Goal: Information Seeking & Learning: Learn about a topic

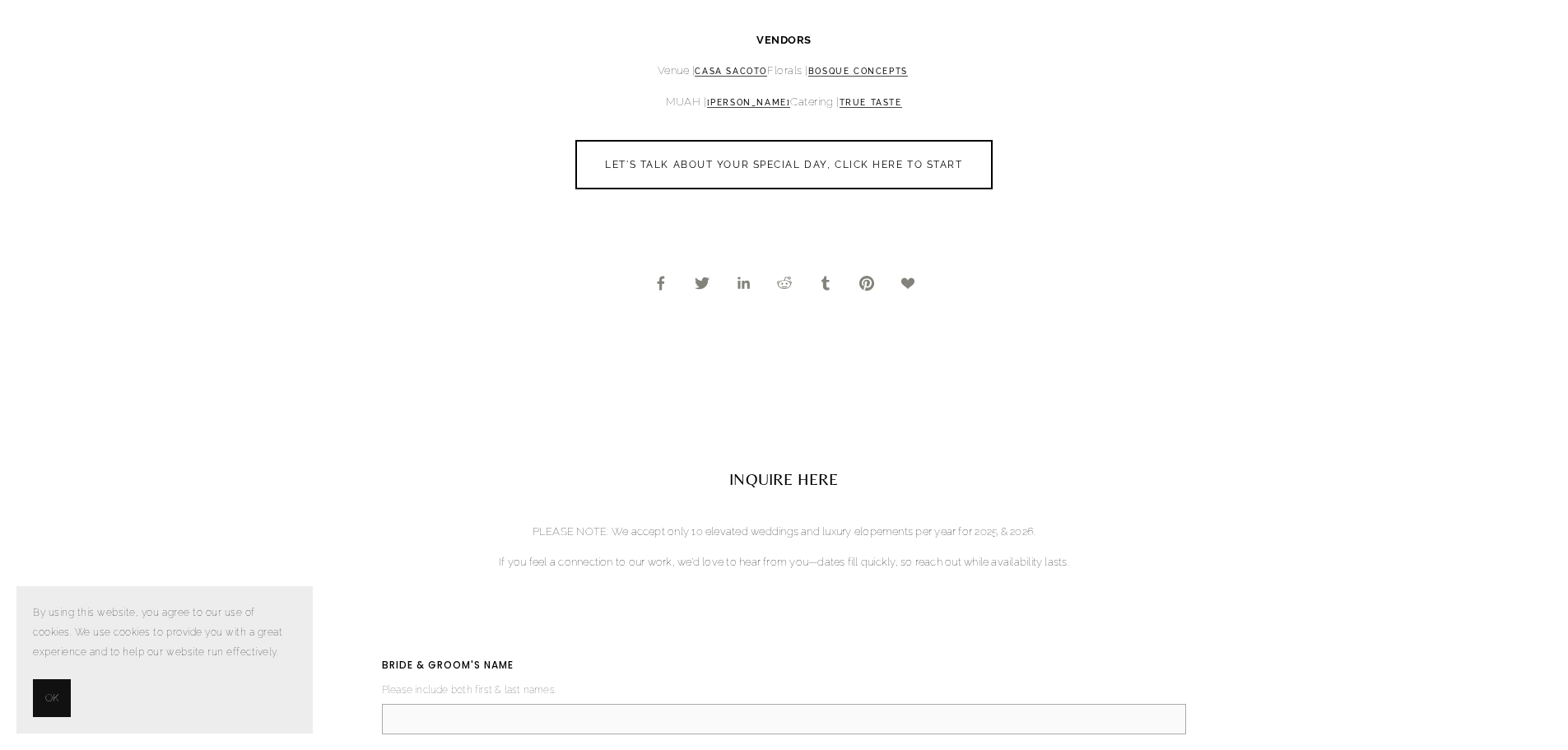
scroll to position [2305, 0]
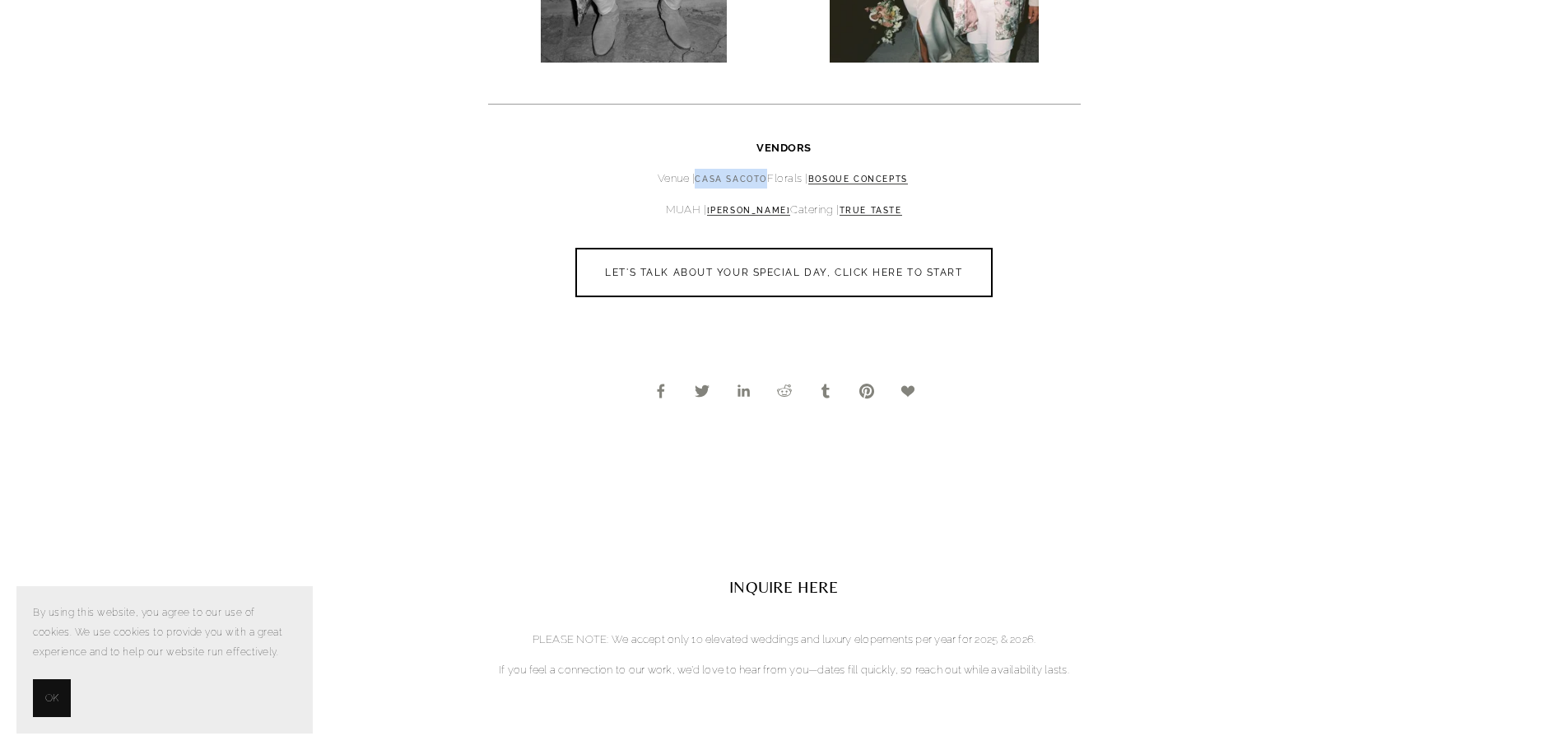
drag, startPoint x: 766, startPoint y: 175, endPoint x: 695, endPoint y: 177, distance: 71.0
click at [695, 177] on p "Venue | [GEOGRAPHIC_DATA] | Bosque Concepts" at bounding box center [784, 178] width 593 height 19
copy link "Casa Sacoto"
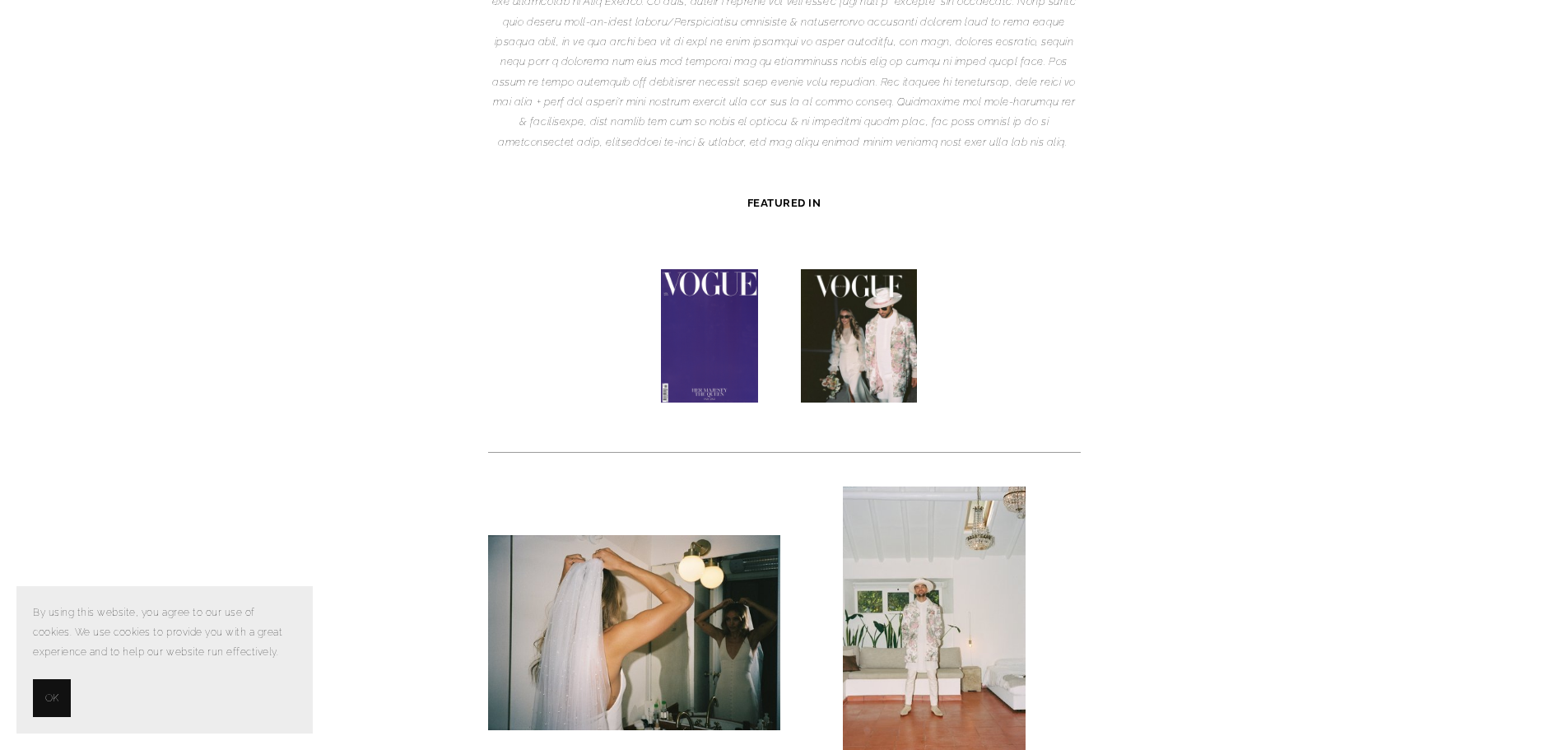
scroll to position [247, 0]
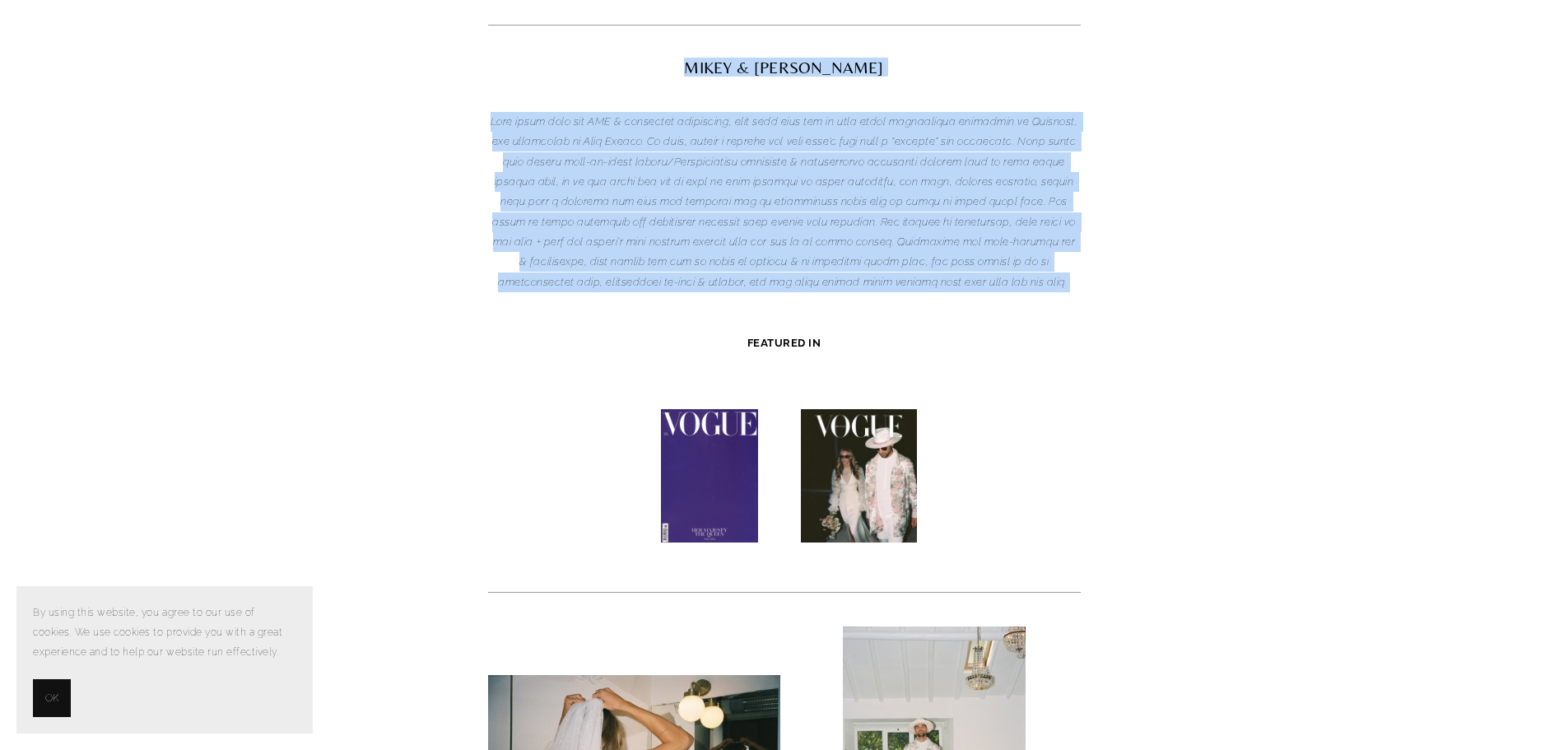
drag, startPoint x: 841, startPoint y: 255, endPoint x: 719, endPoint y: 66, distance: 225.0
click at [719, 66] on div "MIKEY & LINDSEY FEATURED IN" at bounding box center [784, 206] width 593 height 295
copy div "MIKEY & LINDSEY Both being from the USA & creatives themselves, they knew they …"
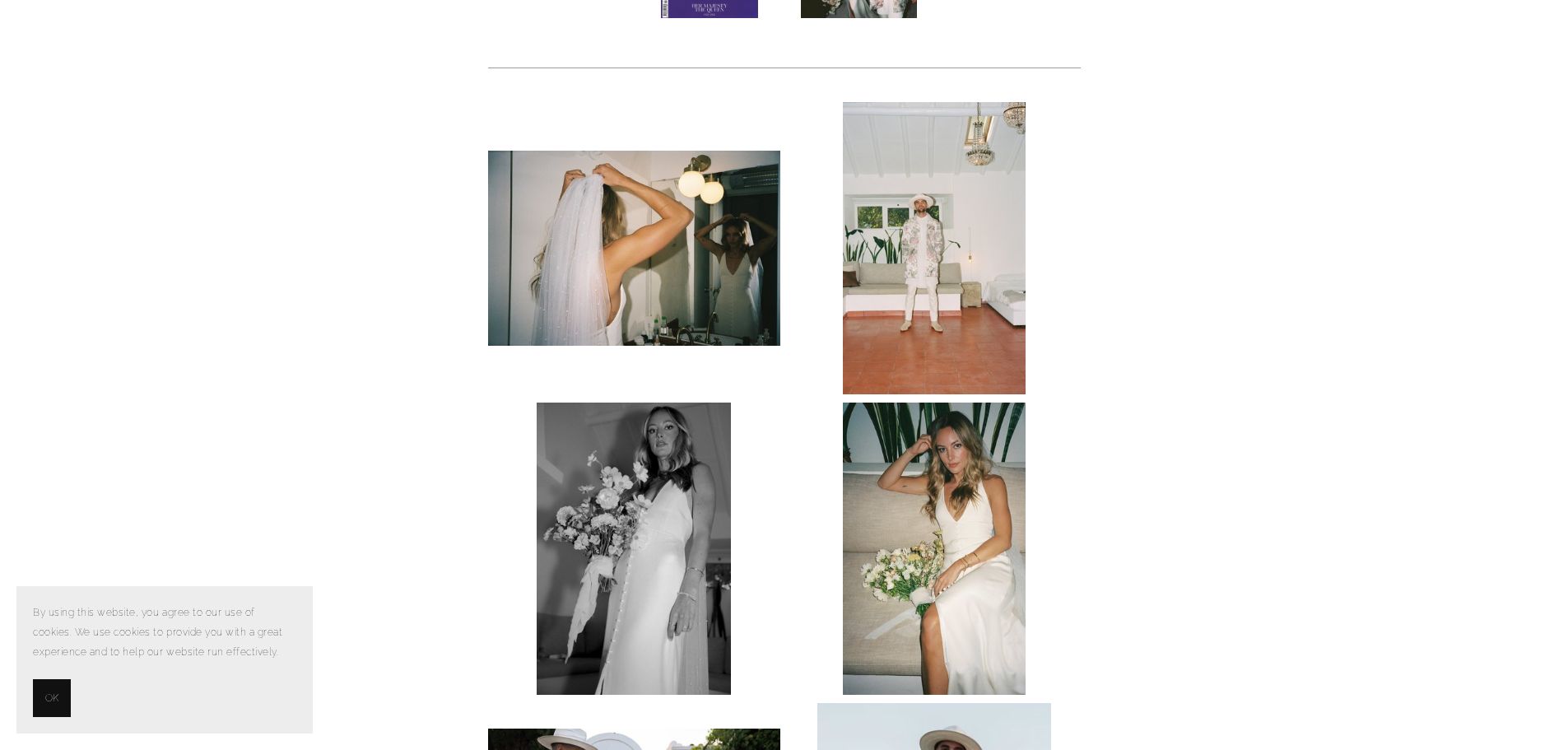
scroll to position [905, 0]
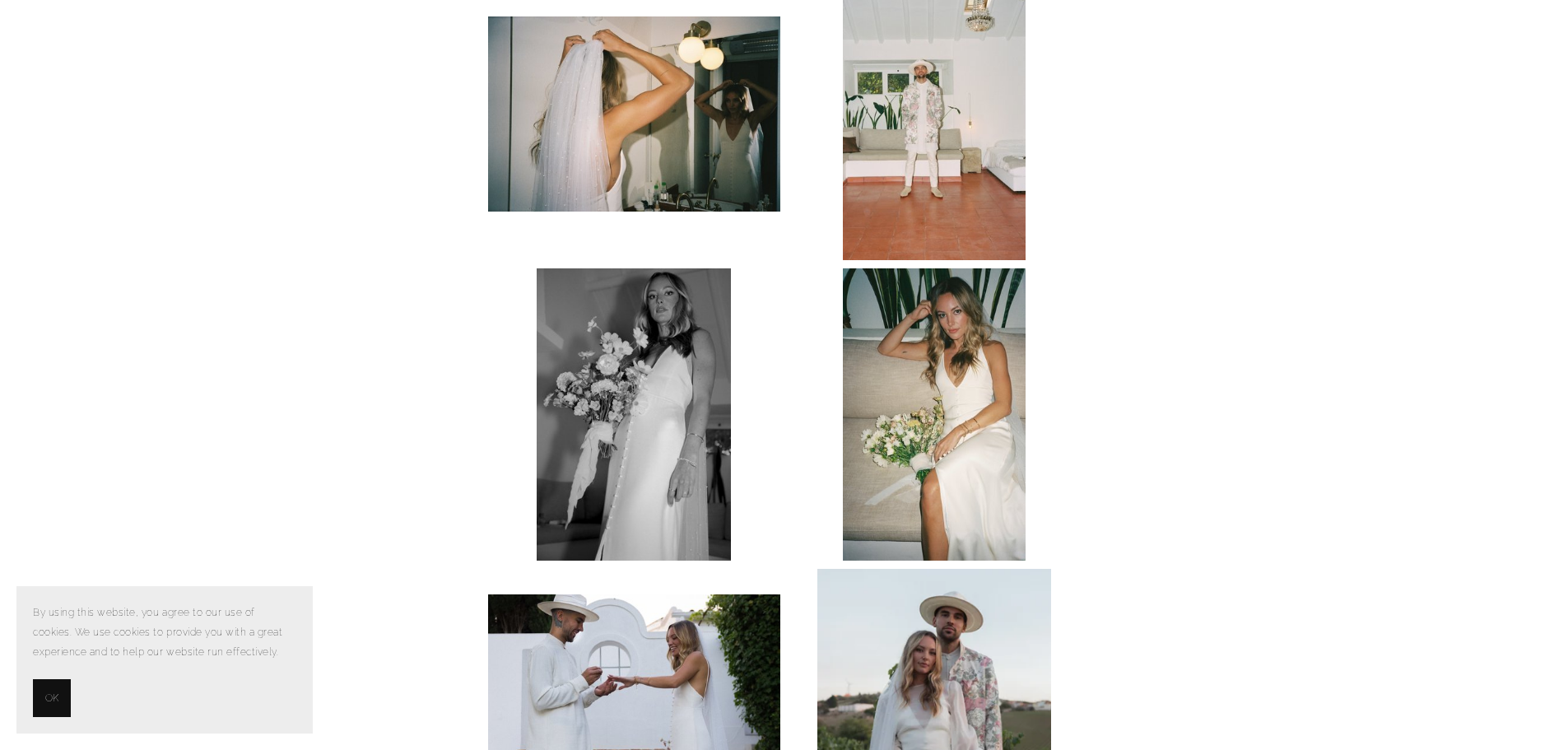
click at [1083, 383] on div at bounding box center [784, 719] width 620 height 1530
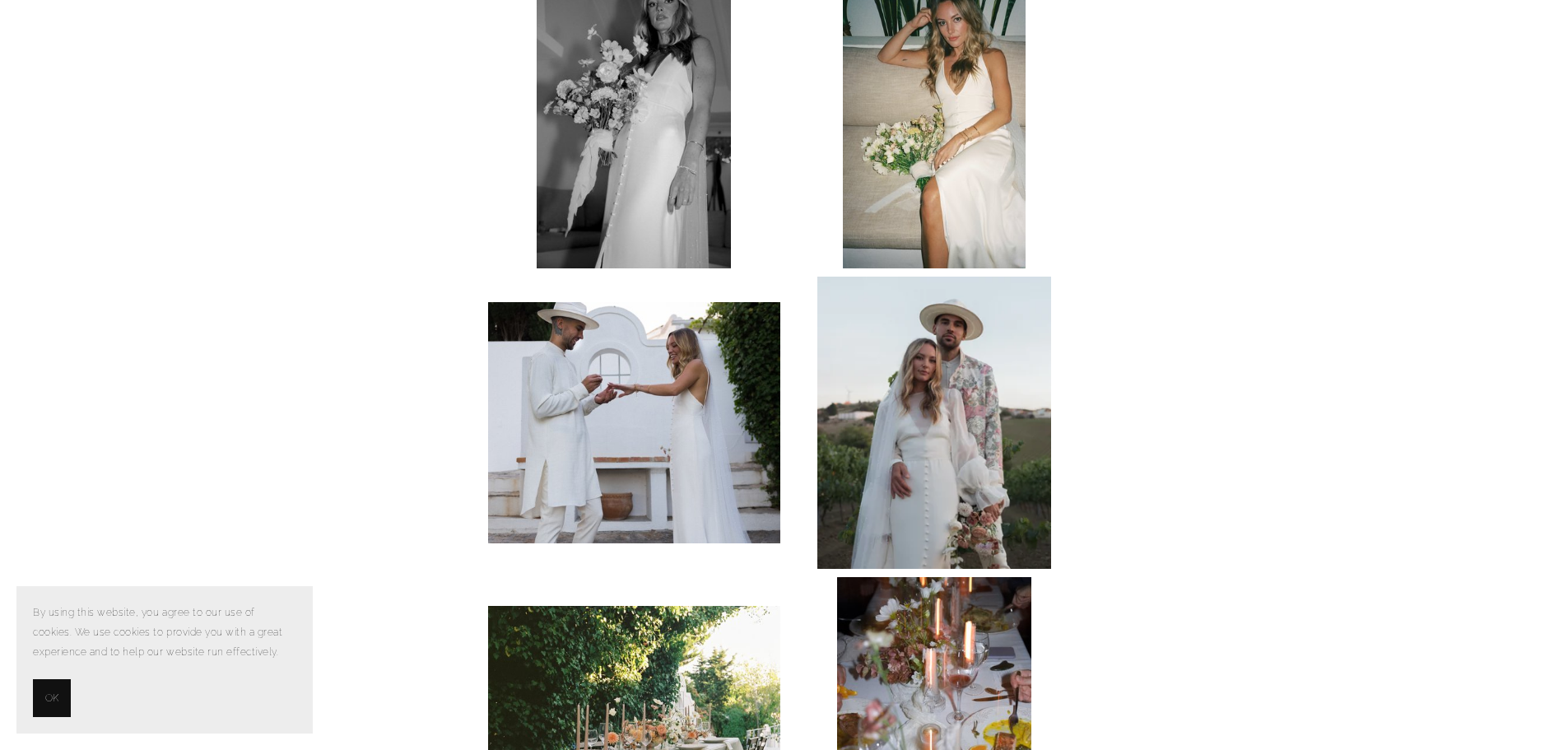
scroll to position [1317, 0]
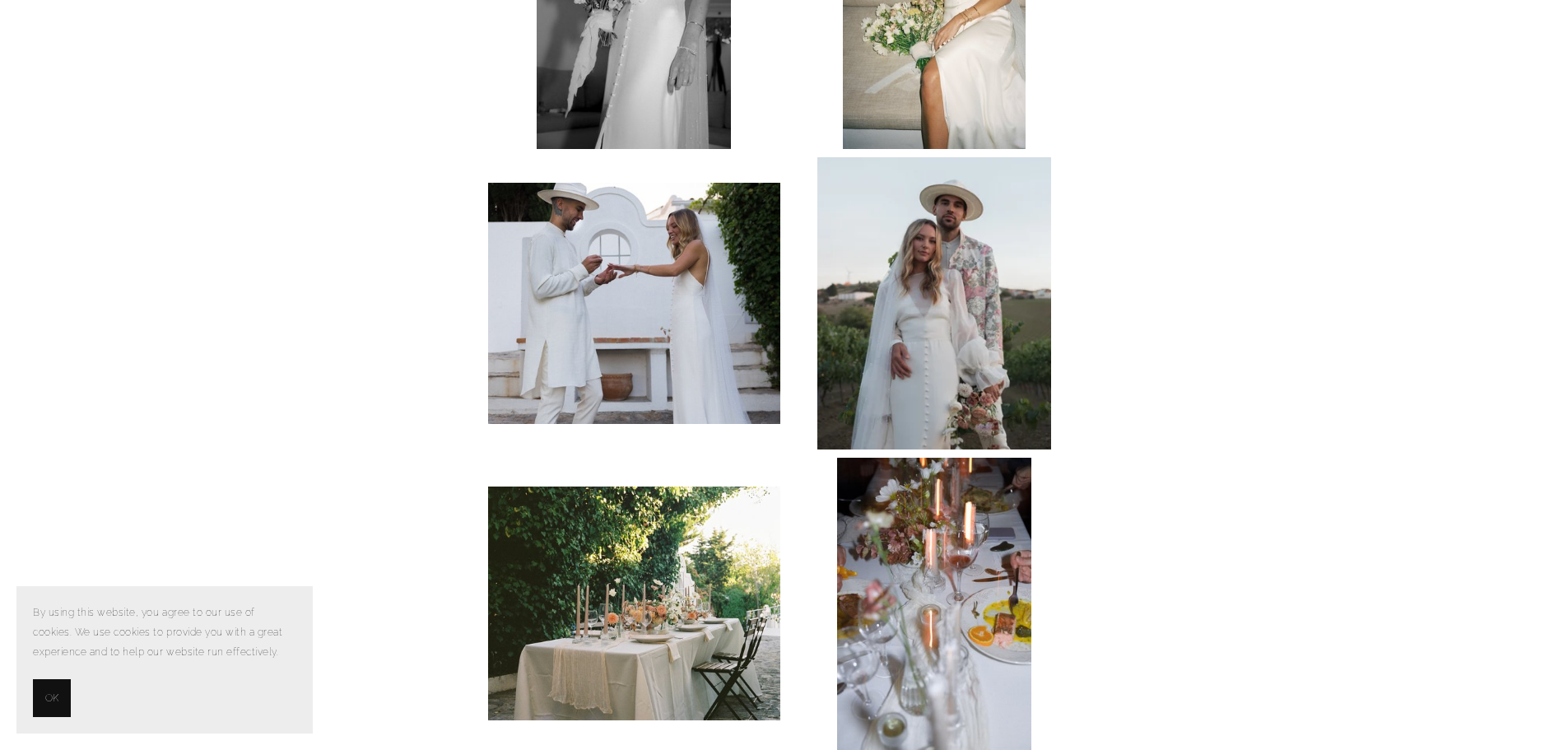
drag, startPoint x: 914, startPoint y: 272, endPoint x: 1165, endPoint y: 233, distance: 254.0
click at [1170, 236] on section "MODERN BOHO ELOPEMENT MIKEY & LINDSEY FEATURED IN" at bounding box center [784, 168] width 971 height 2708
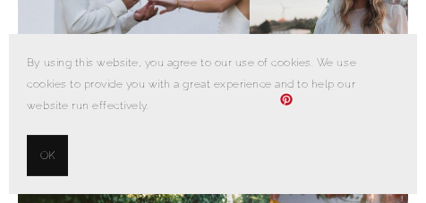
scroll to position [1502, 0]
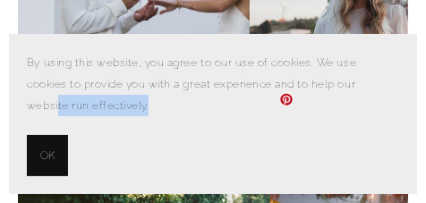
drag, startPoint x: 343, startPoint y: 81, endPoint x: 344, endPoint y: 101, distance: 20.6
click at [338, 119] on section "By using this website, you agree to our use of cookies. We use cookies to provi…" at bounding box center [213, 114] width 408 height 160
drag, startPoint x: 351, startPoint y: 82, endPoint x: 344, endPoint y: 118, distance: 37.4
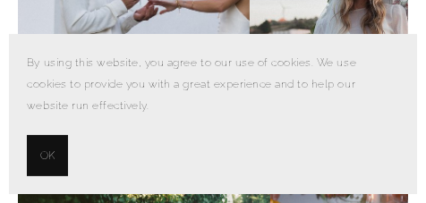
drag, startPoint x: 344, startPoint y: 118, endPoint x: 399, endPoint y: 67, distance: 74.8
click at [399, 67] on p "By using this website, you agree to our use of cookies. We use cookies to provi…" at bounding box center [213, 84] width 373 height 65
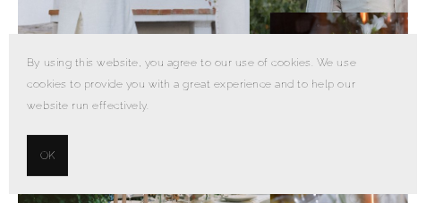
scroll to position [1665, 0]
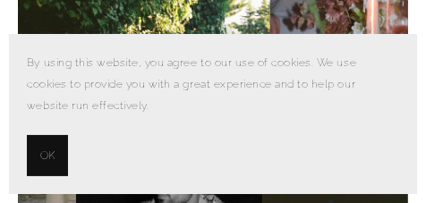
click at [64, 141] on button "OK" at bounding box center [47, 155] width 41 height 41
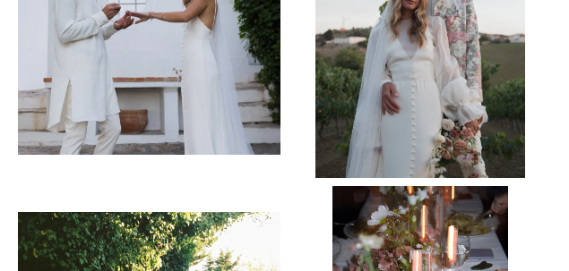
scroll to position [1582, 0]
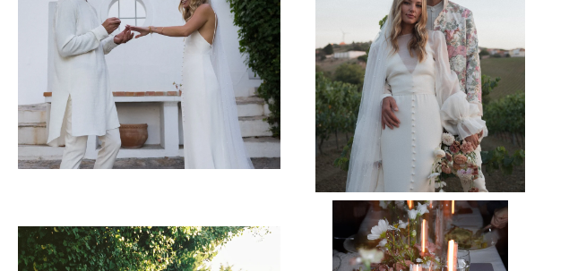
click at [540, 101] on link at bounding box center [420, 61] width 262 height 262
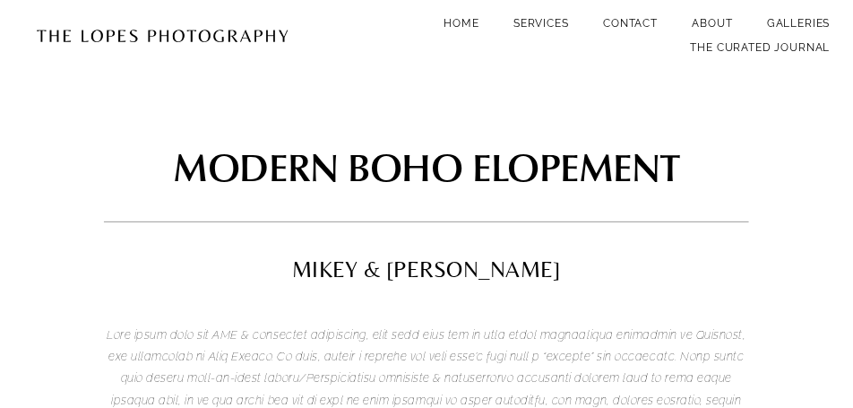
scroll to position [0, 0]
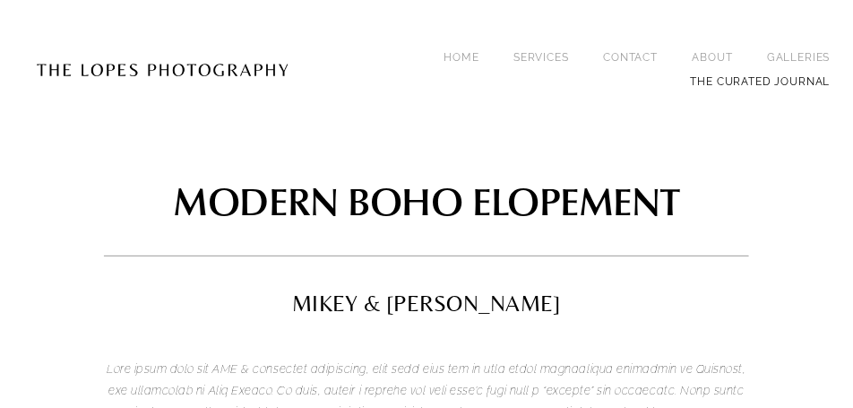
click at [784, 85] on link "THE CURATED JOURNAL" at bounding box center [761, 81] width 140 height 24
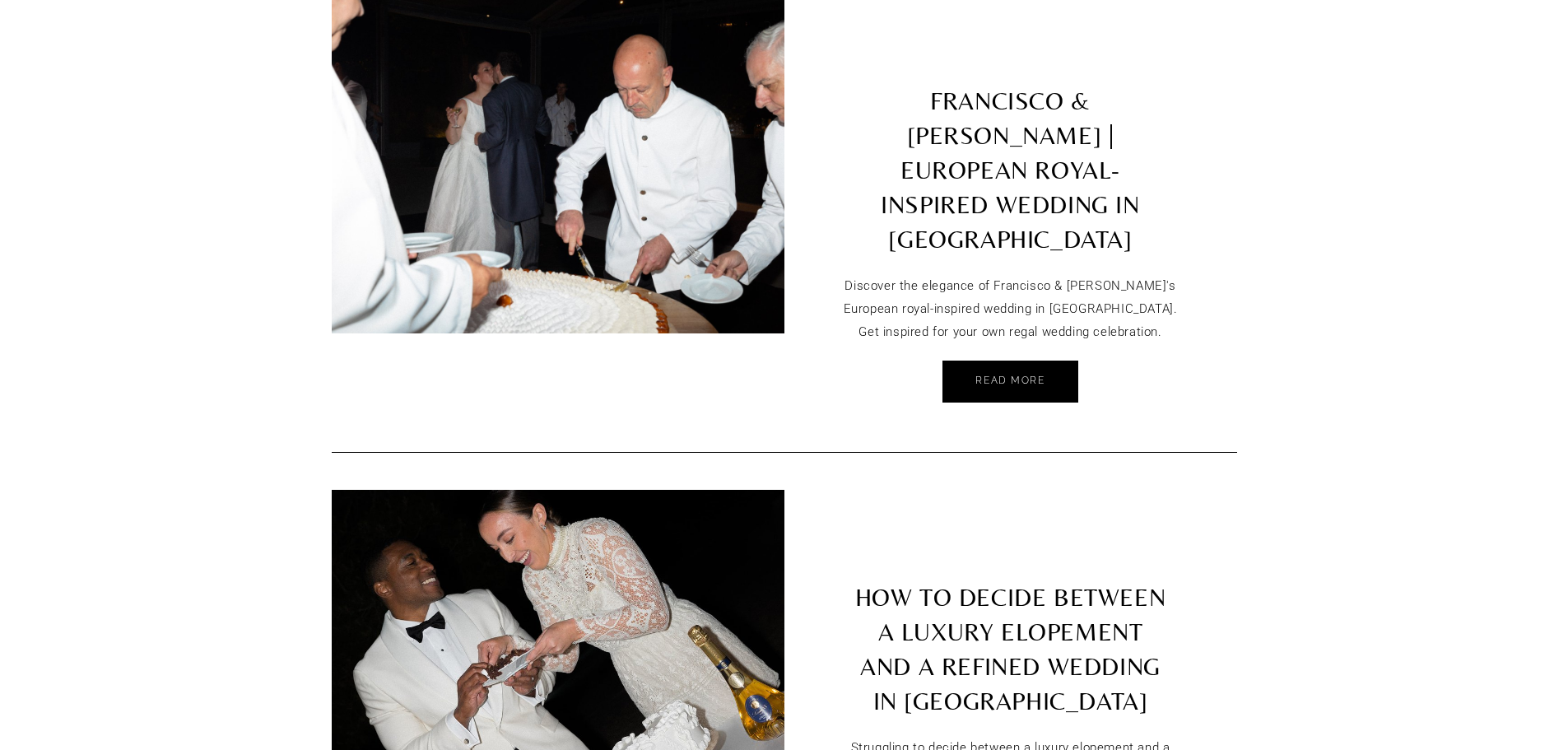
scroll to position [2141, 0]
